Goal: Information Seeking & Learning: Learn about a topic

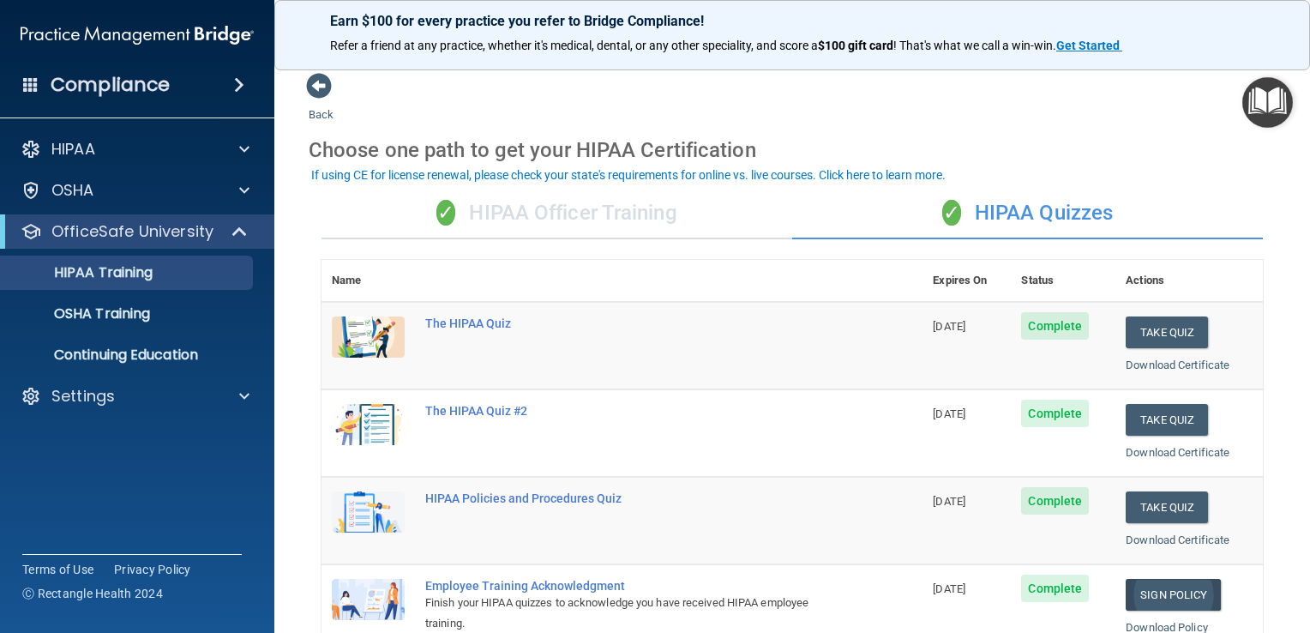
click at [1167, 591] on link "Sign Policy" at bounding box center [1173, 595] width 95 height 32
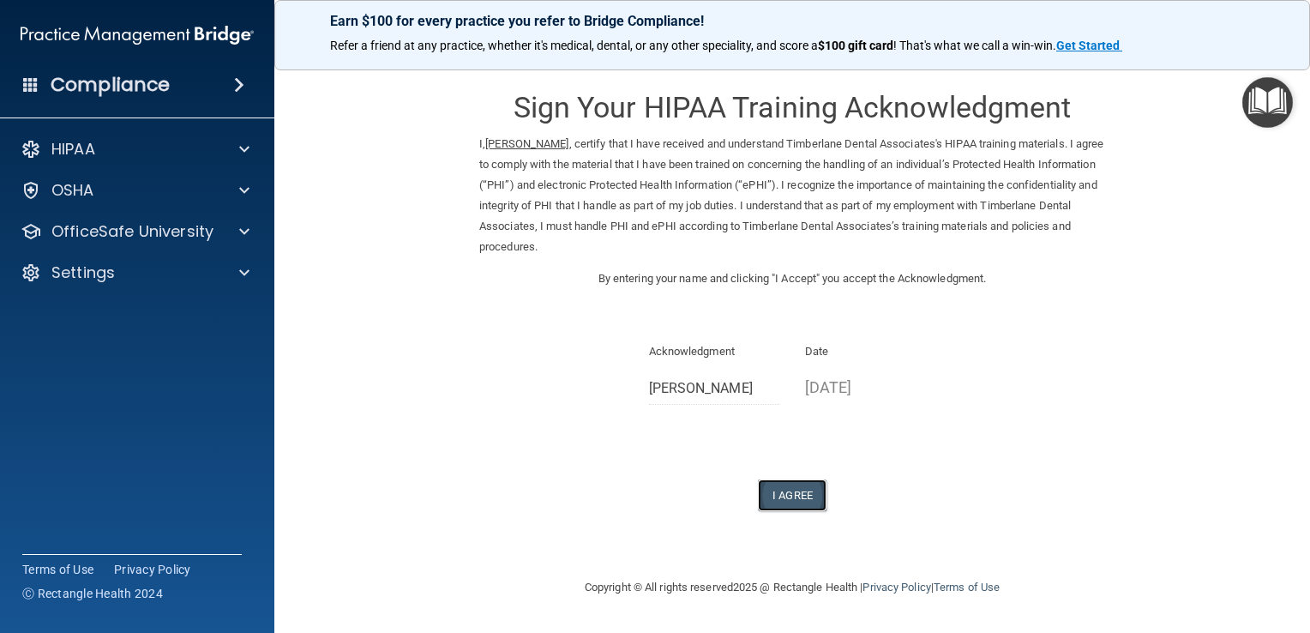
click at [785, 497] on button "I Agree" at bounding box center [792, 495] width 69 height 32
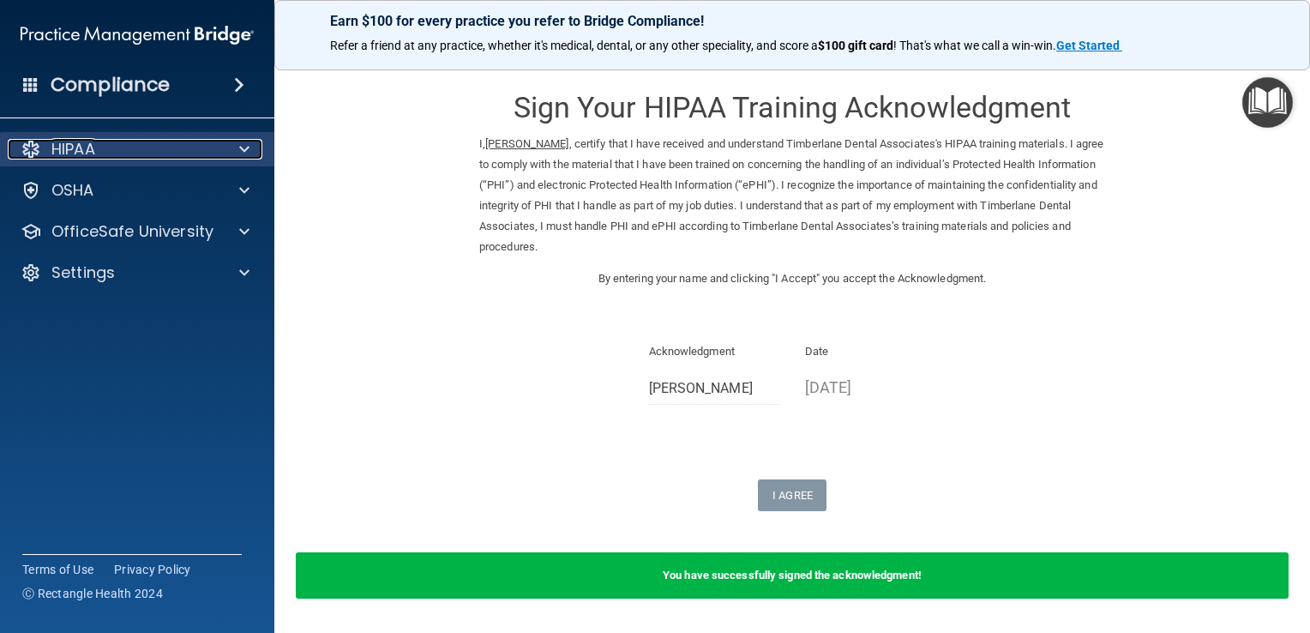
click at [192, 151] on div "HIPAA" at bounding box center [114, 149] width 213 height 21
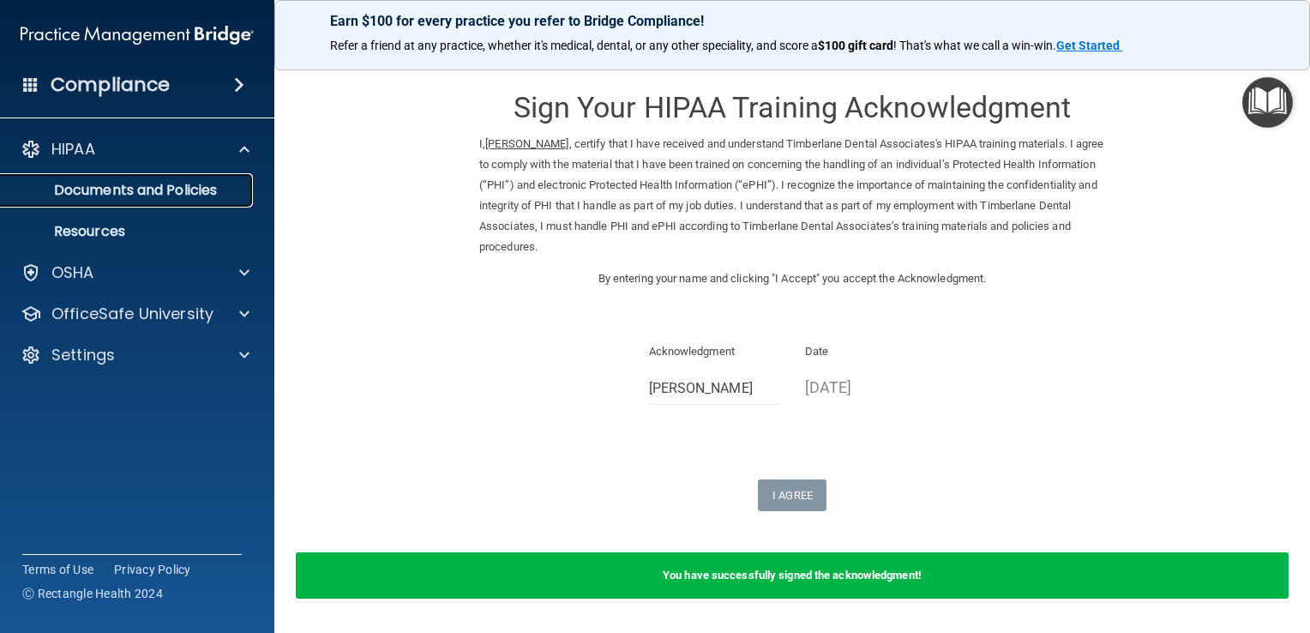
click at [174, 190] on p "Documents and Policies" at bounding box center [128, 190] width 234 height 17
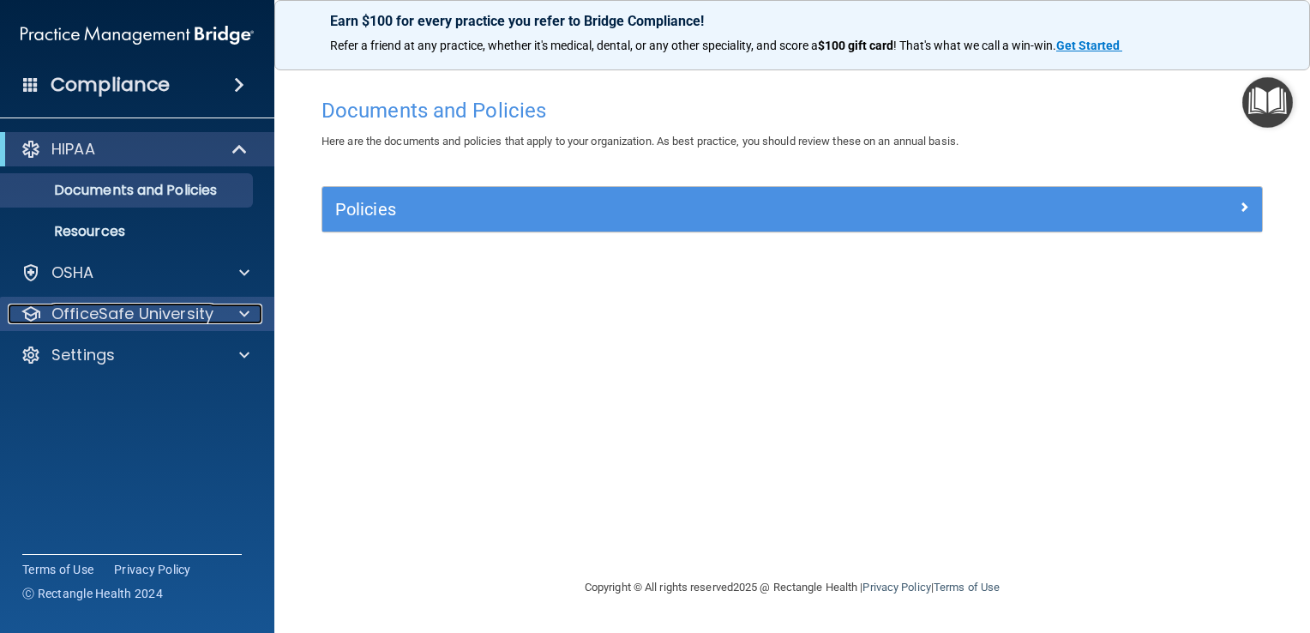
click at [172, 309] on p "OfficeSafe University" at bounding box center [132, 313] width 162 height 21
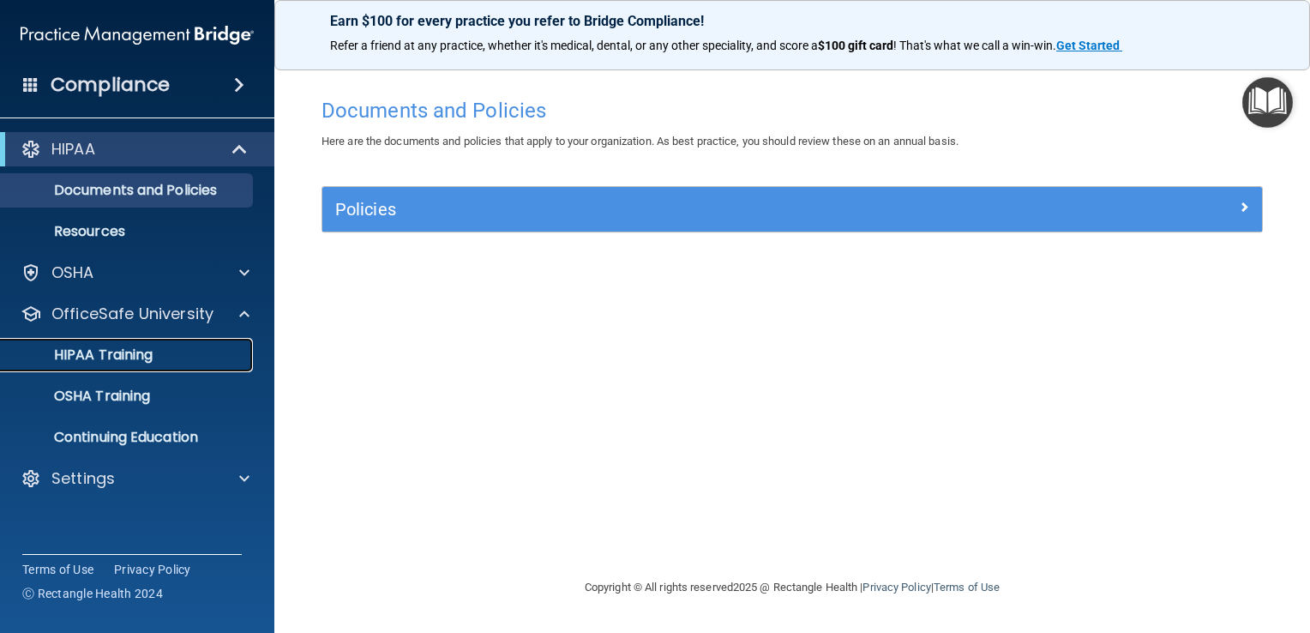
click at [161, 341] on link "HIPAA Training" at bounding box center [118, 355] width 270 height 34
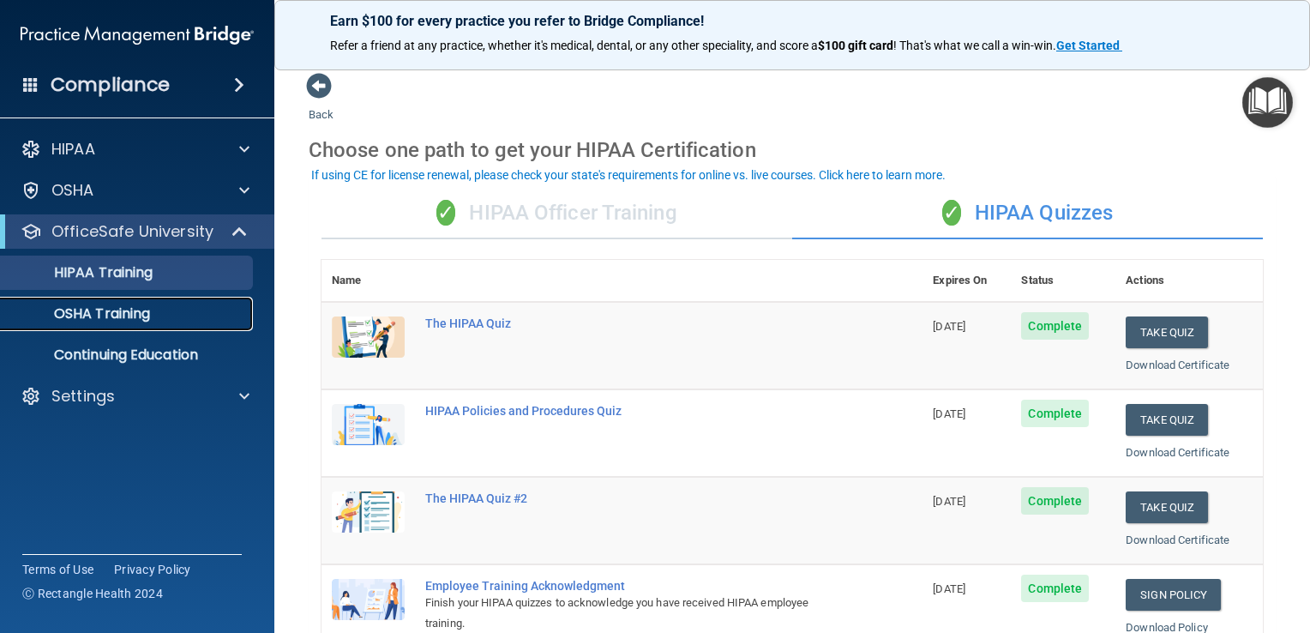
click at [188, 312] on div "OSHA Training" at bounding box center [128, 313] width 234 height 17
